Goal: Information Seeking & Learning: Compare options

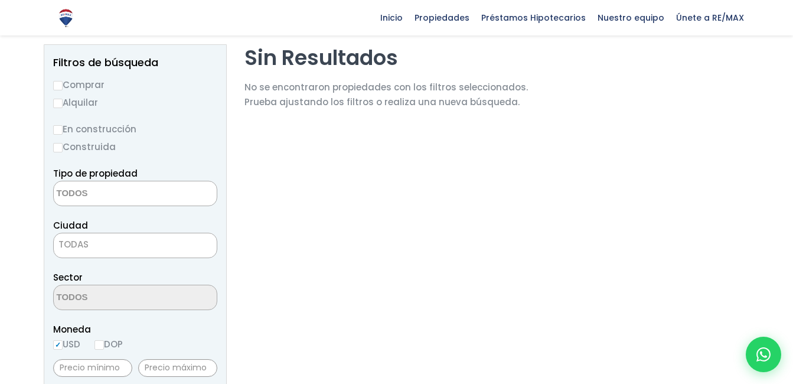
scroll to position [142, 0]
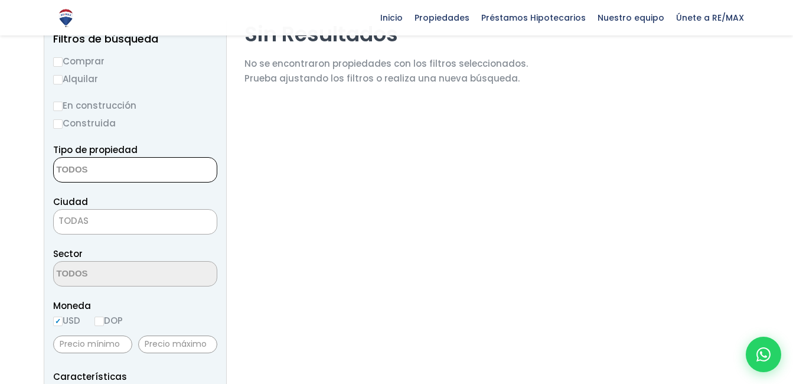
click at [139, 171] on textarea "Search" at bounding box center [111, 170] width 115 height 25
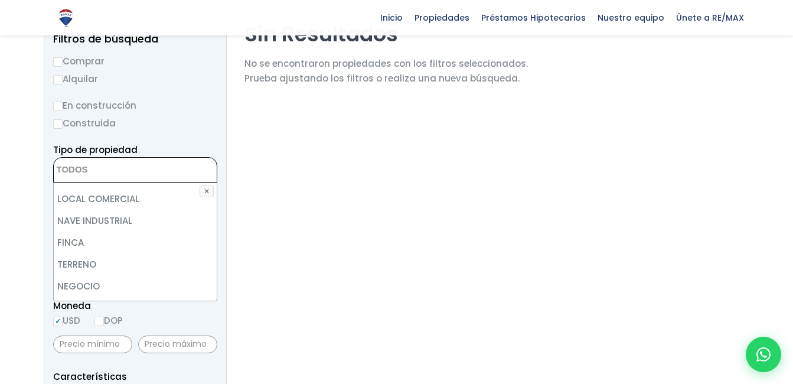
scroll to position [0, 0]
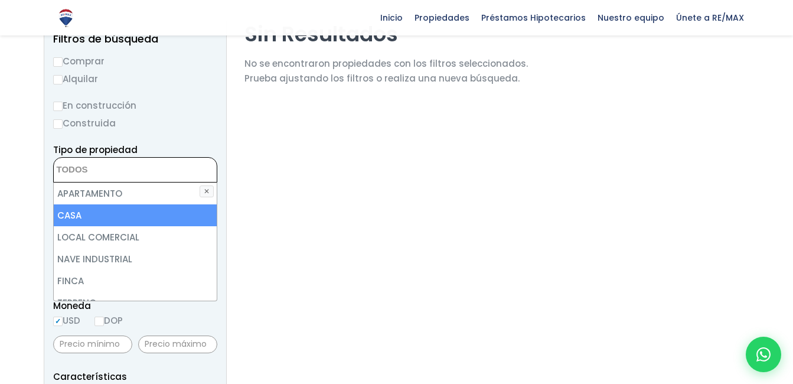
click at [82, 212] on li "CASA" at bounding box center [135, 215] width 163 height 22
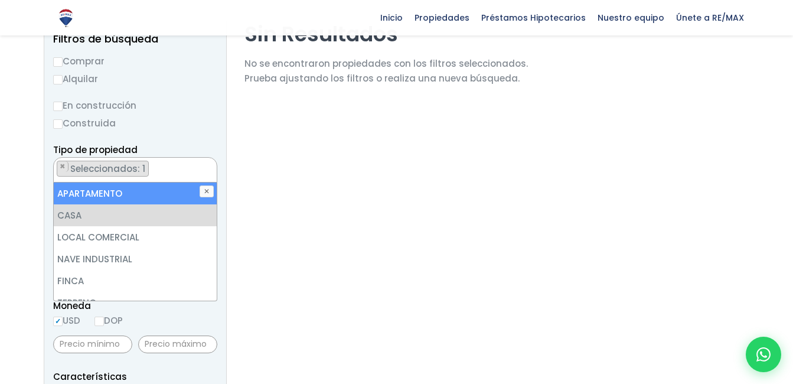
click at [126, 192] on li "APARTAMENTO" at bounding box center [135, 193] width 163 height 22
click at [126, 191] on li "APARTAMENTO" at bounding box center [135, 193] width 163 height 22
click at [128, 189] on li "APARTAMENTO" at bounding box center [135, 193] width 163 height 22
click at [87, 195] on li "APARTAMENTO" at bounding box center [135, 193] width 163 height 22
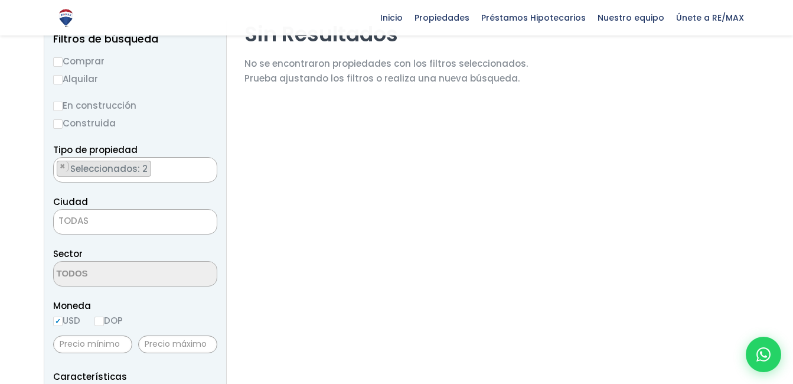
click at [190, 169] on ul "× Seleccionados: 2 × Seleccionados: 2" at bounding box center [128, 170] width 148 height 25
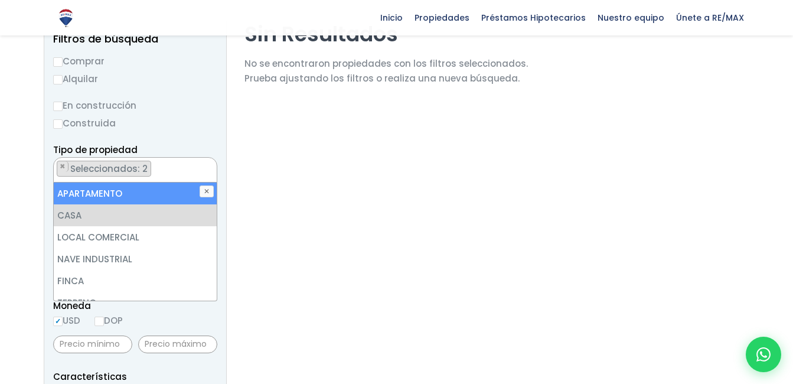
click at [161, 192] on li "APARTAMENTO" at bounding box center [135, 193] width 163 height 22
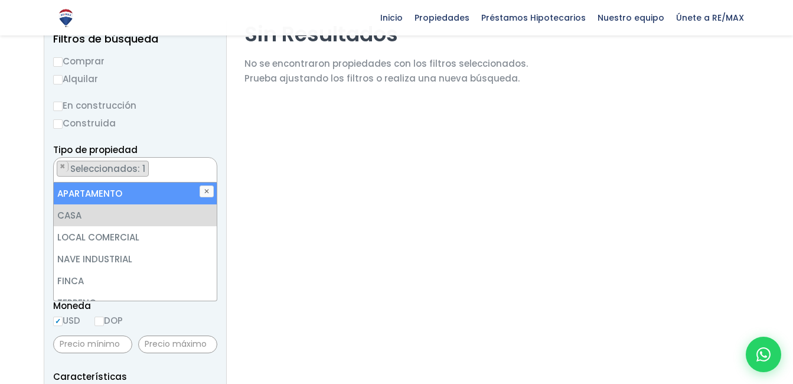
click at [88, 195] on li "APARTAMENTO" at bounding box center [135, 193] width 163 height 22
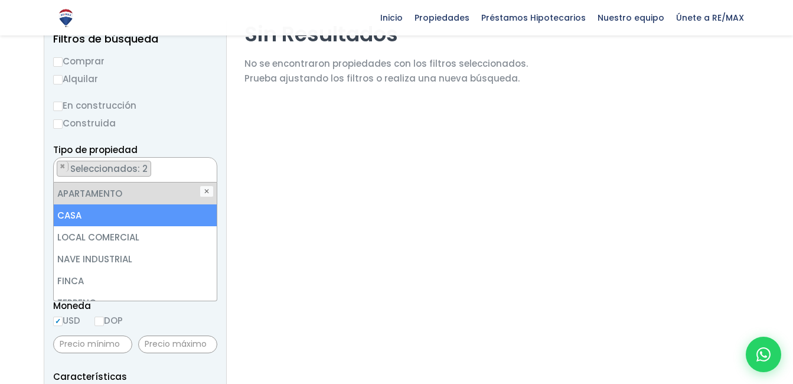
click at [89, 210] on li "CASA" at bounding box center [135, 215] width 163 height 22
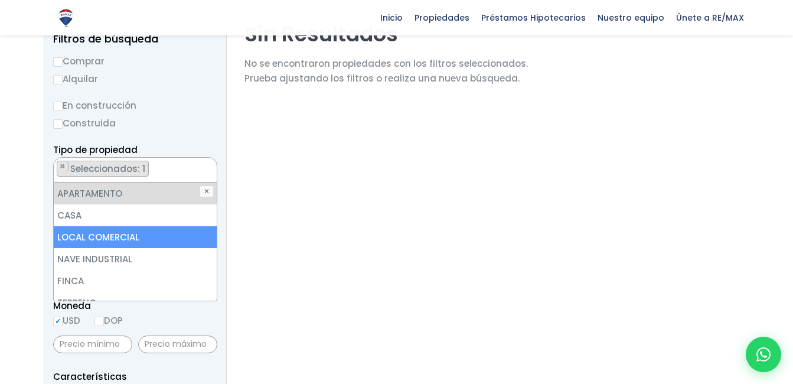
click at [123, 233] on li "LOCAL COMERCIAL" at bounding box center [135, 237] width 163 height 22
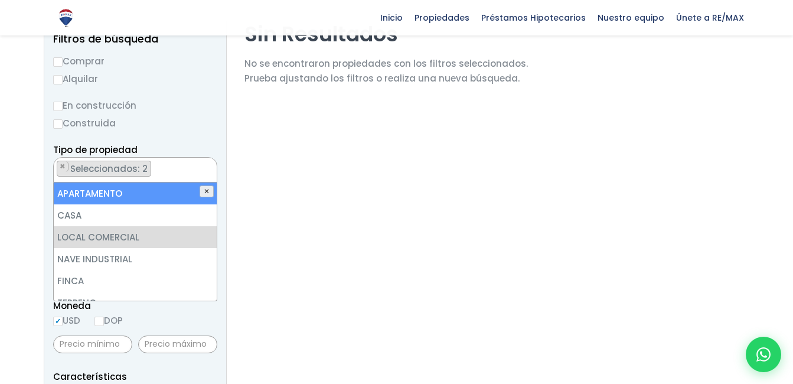
click at [204, 191] on button "✕" at bounding box center [207, 191] width 14 height 12
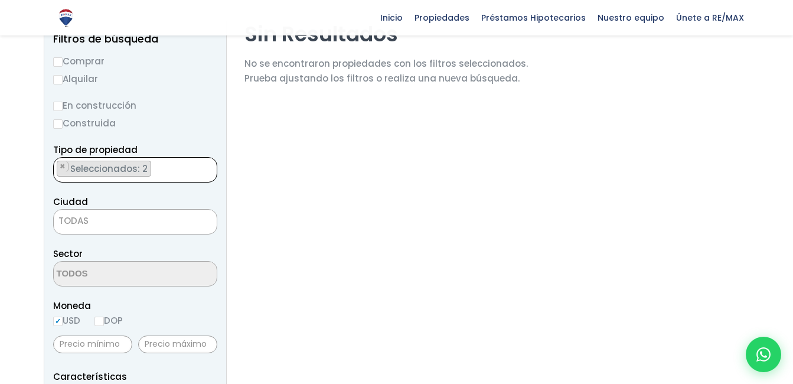
click at [179, 171] on ul "× Seleccionados: 2 × Seleccionados: 2" at bounding box center [128, 170] width 148 height 25
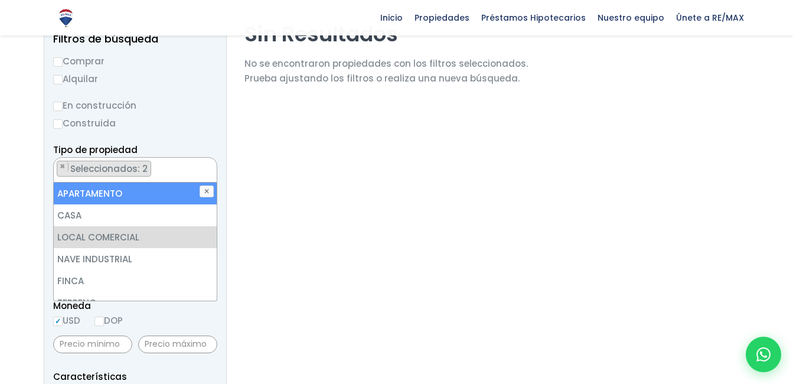
click at [95, 192] on li "APARTAMENTO" at bounding box center [135, 193] width 163 height 22
select select "comercial+site"
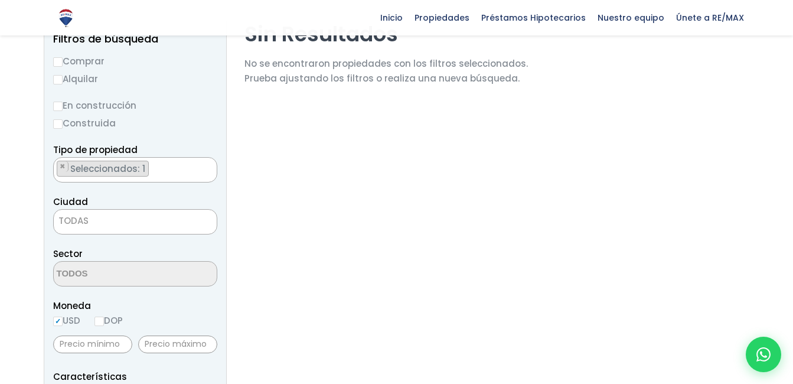
click at [197, 227] on span "TODAS" at bounding box center [135, 221] width 163 height 17
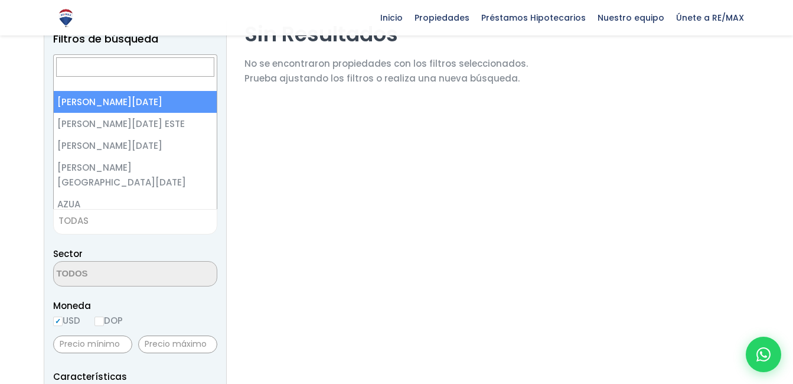
scroll to position [132, 0]
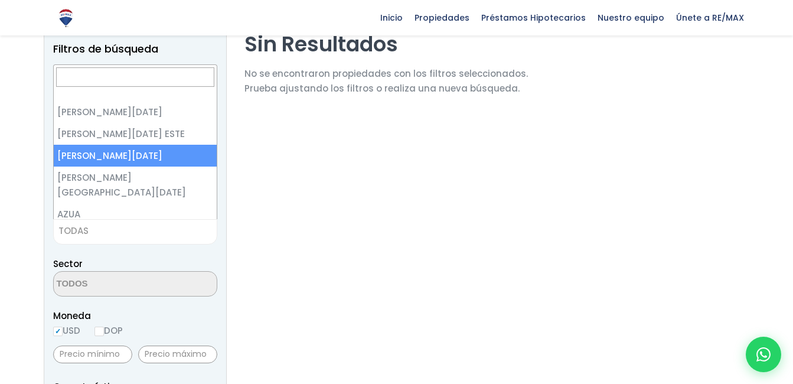
select select "149"
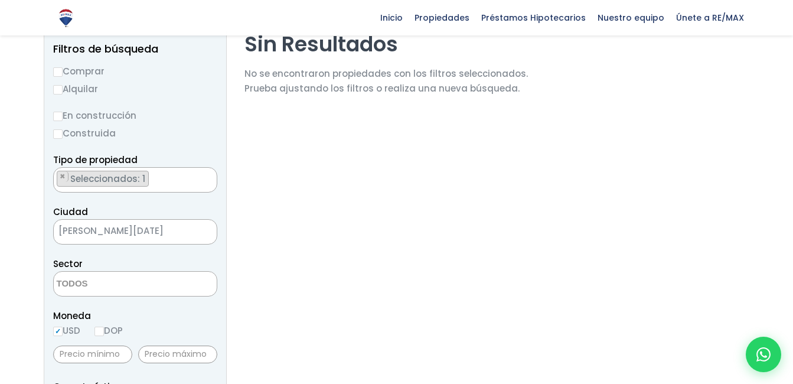
click at [189, 289] on span at bounding box center [135, 283] width 164 height 25
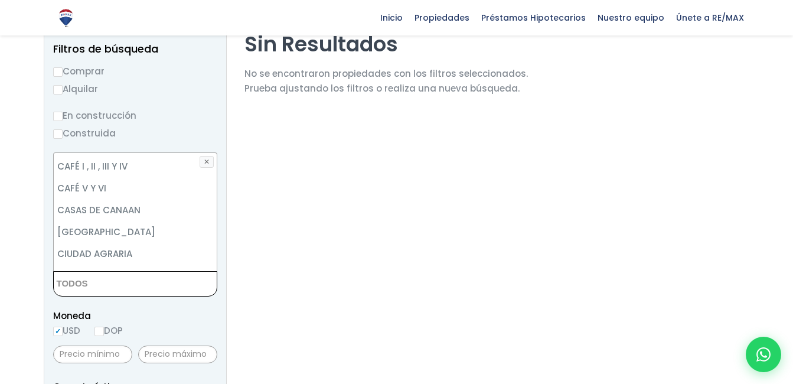
scroll to position [0, 0]
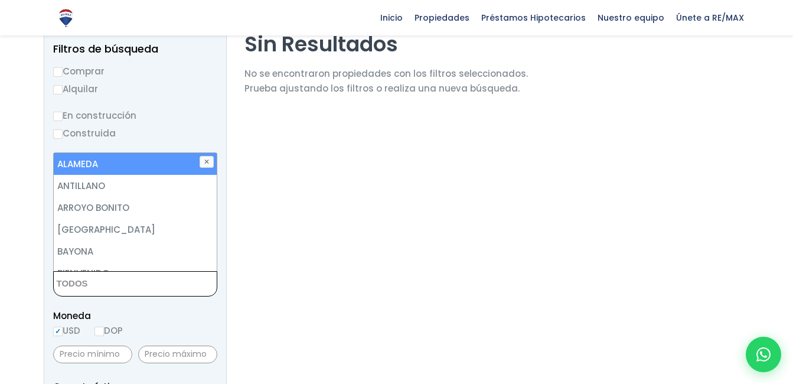
click at [92, 169] on li "ALAMEDA" at bounding box center [135, 164] width 163 height 22
select select "13412"
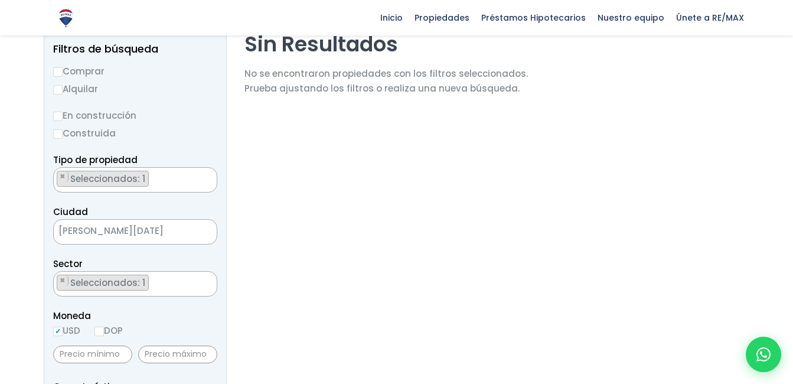
click at [122, 333] on label "DOP" at bounding box center [108, 330] width 28 height 15
click at [0, 0] on input "DOP" at bounding box center [0, 0] width 0 height 0
click at [101, 329] on input "DOP" at bounding box center [98, 330] width 9 height 9
radio input "true"
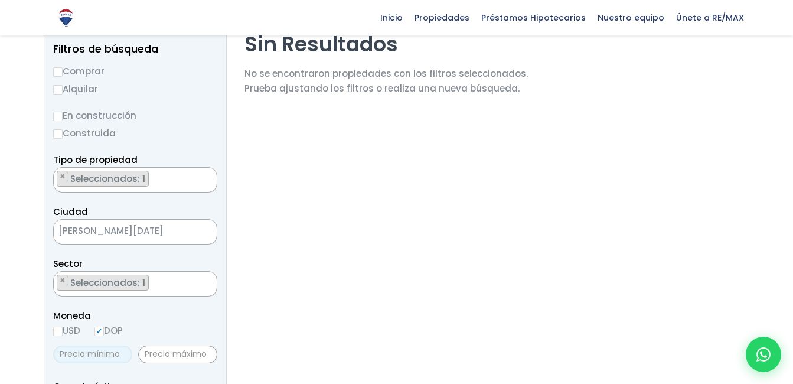
click at [83, 356] on input "text" at bounding box center [92, 354] width 79 height 18
type input "3,500,000"
click at [151, 352] on input "text" at bounding box center [177, 354] width 79 height 18
type input "4,000,000"
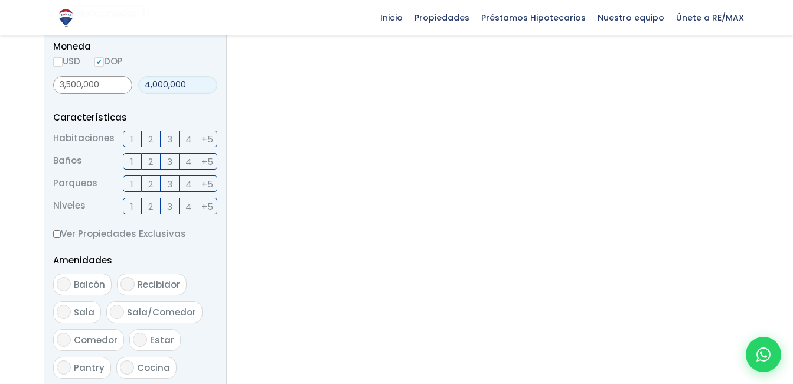
scroll to position [887, 0]
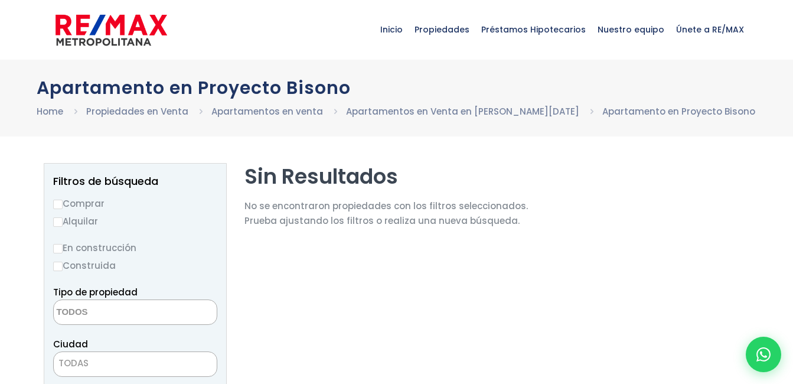
select select
